Goal: Task Accomplishment & Management: Complete application form

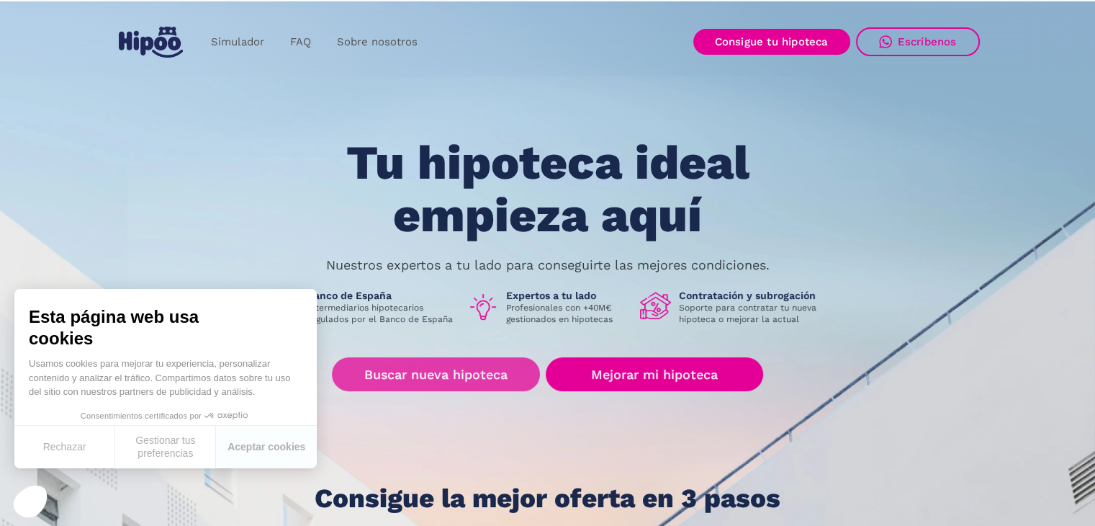
click at [455, 372] on link "Buscar nueva hipoteca" at bounding box center [436, 374] width 208 height 34
click at [440, 359] on link "Buscar nueva hipoteca" at bounding box center [436, 374] width 208 height 34
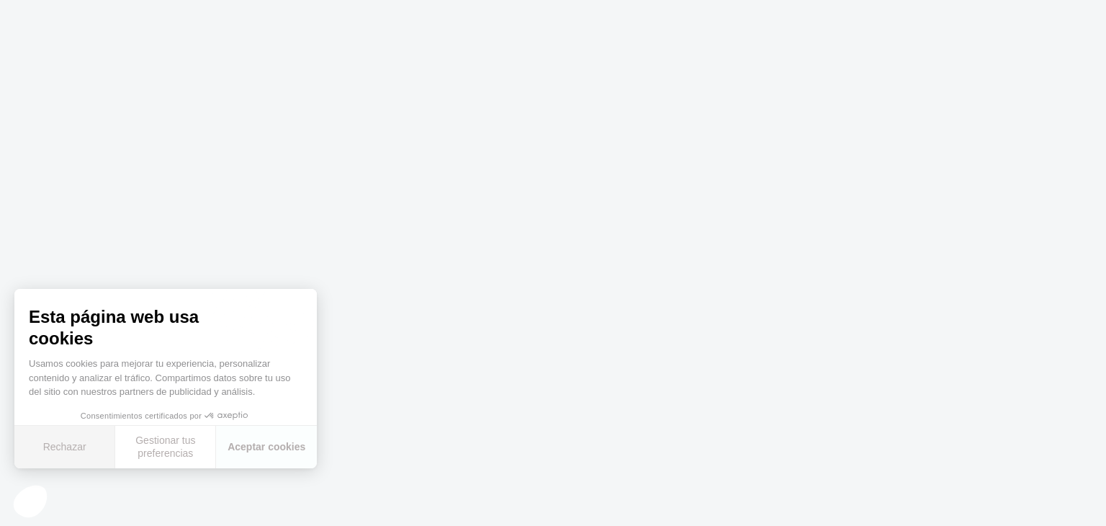
click at [67, 441] on button "Rechazar" at bounding box center [64, 446] width 101 height 42
